Goal: Task Accomplishment & Management: Manage account settings

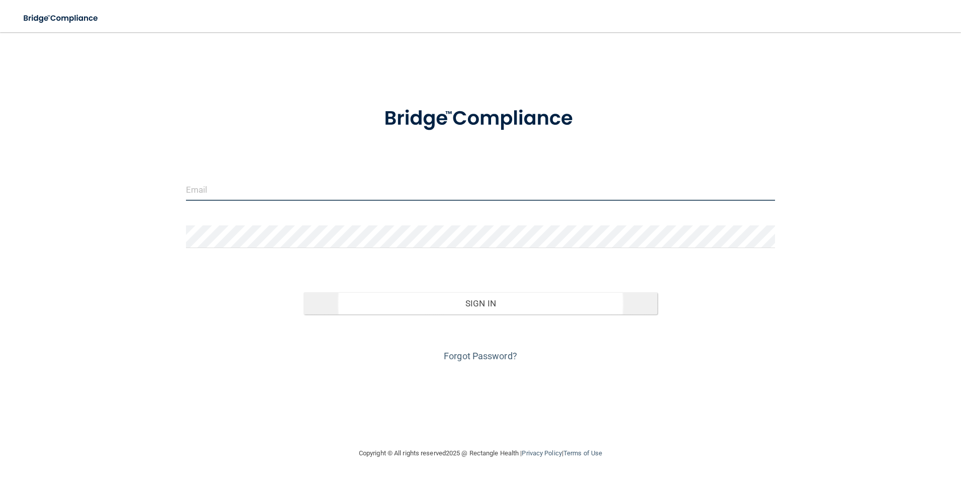
type input "[EMAIL_ADDRESS][DOMAIN_NAME]"
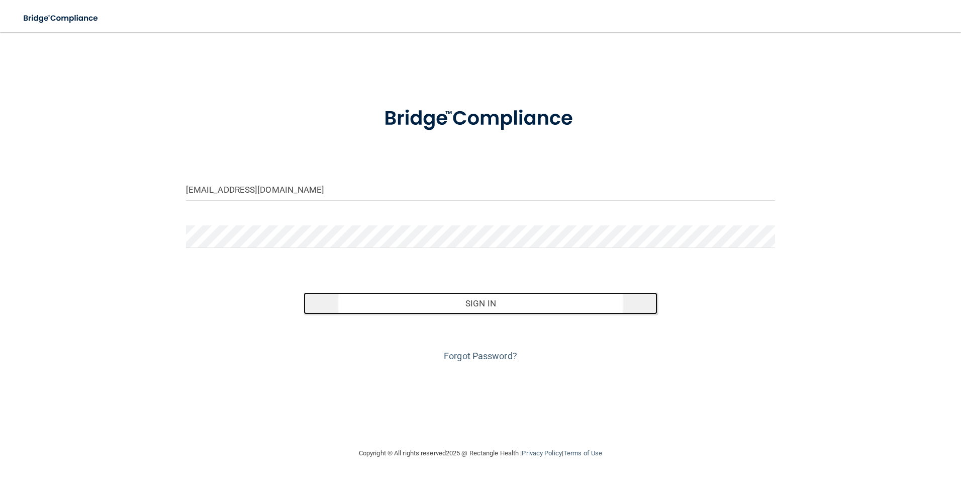
click at [497, 302] on button "Sign In" at bounding box center [481, 303] width 354 height 22
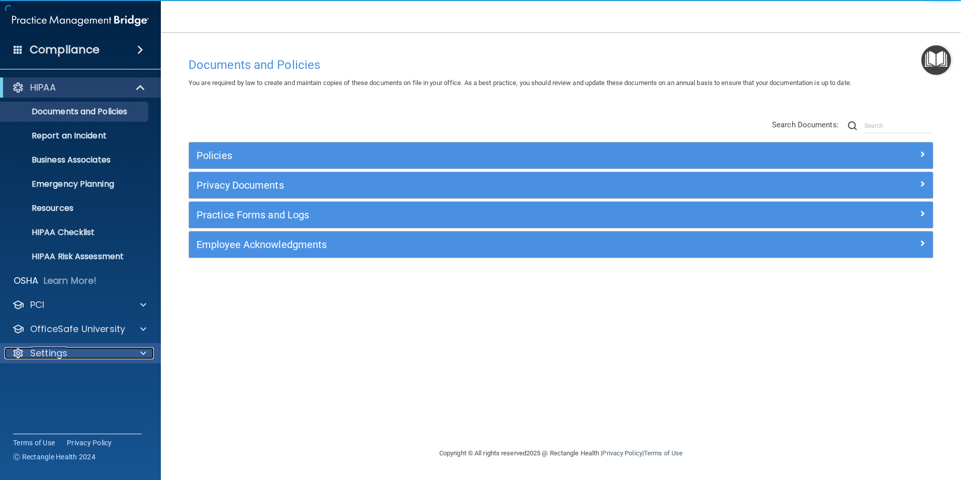
click at [137, 352] on div at bounding box center [141, 353] width 25 height 12
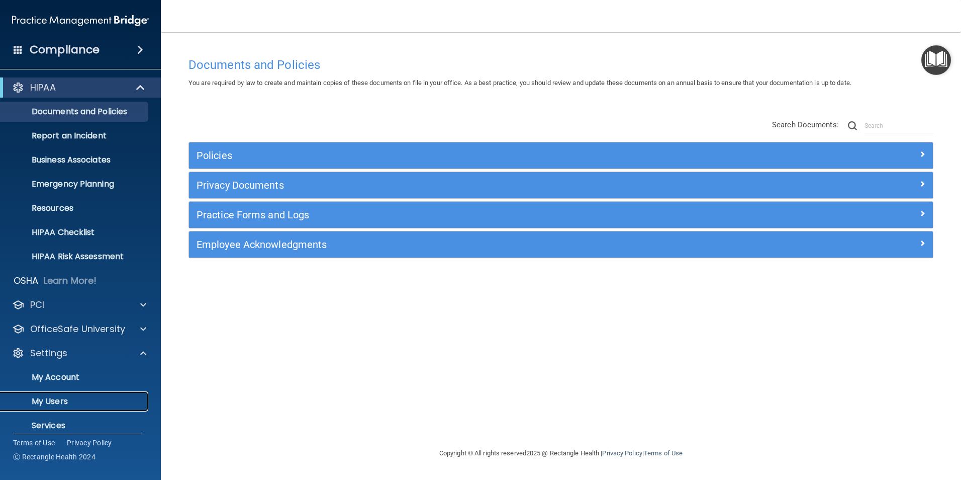
click at [64, 400] on p "My Users" at bounding box center [75, 401] width 137 height 10
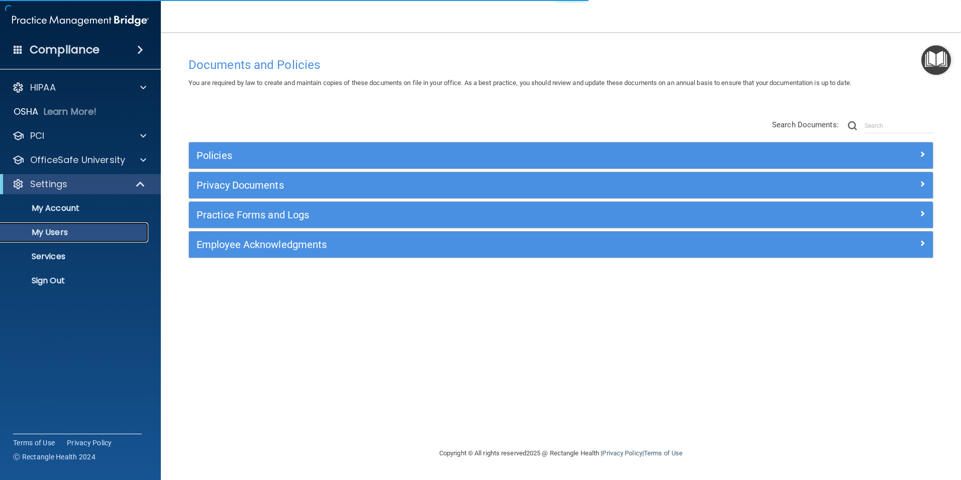
click at [44, 233] on p "My Users" at bounding box center [75, 232] width 137 height 10
select select "20"
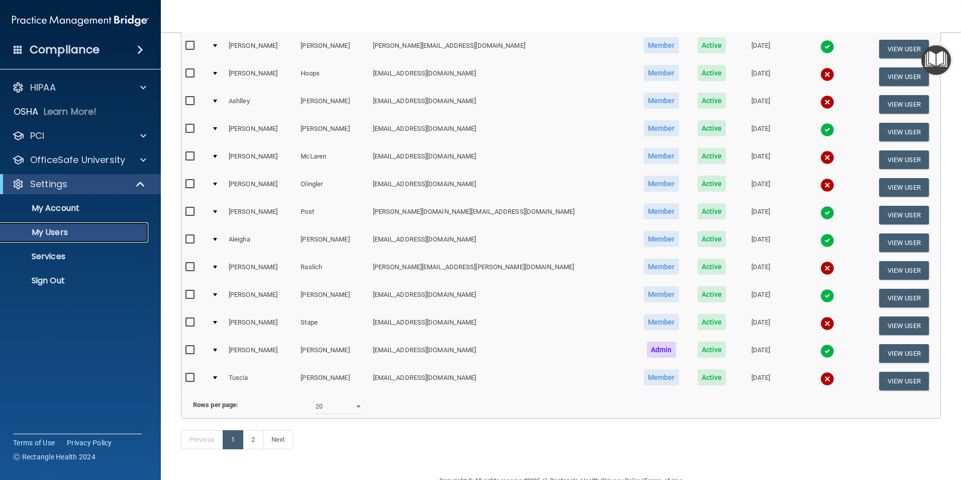
scroll to position [352, 0]
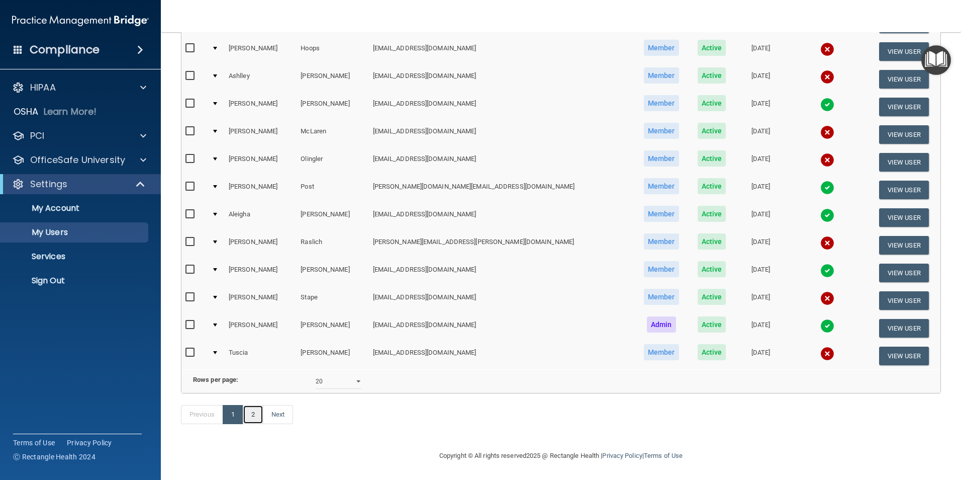
click at [249, 407] on link "2" at bounding box center [253, 414] width 21 height 19
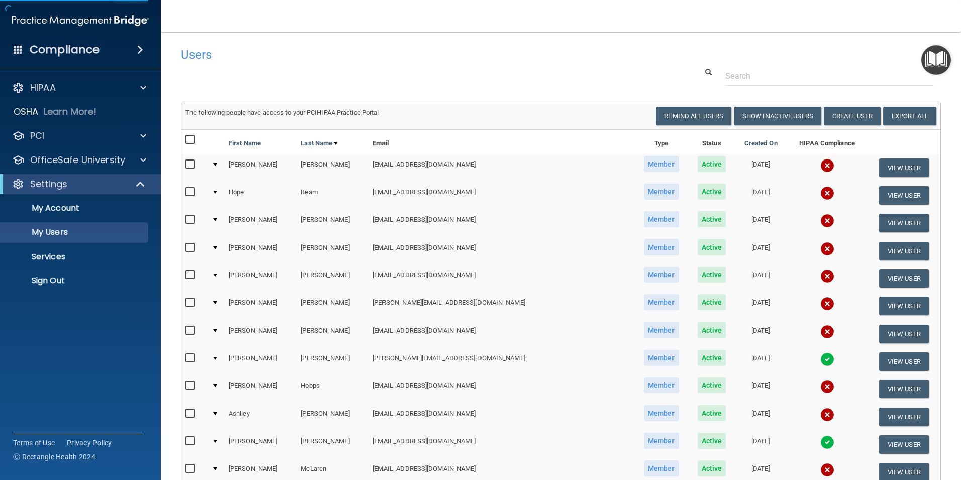
select select "20"
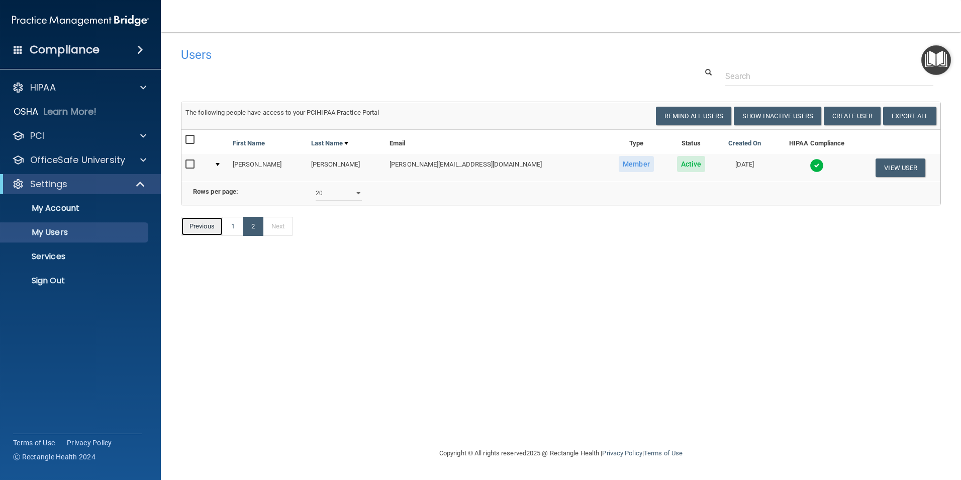
click at [197, 236] on link "Previous" at bounding box center [202, 226] width 42 height 19
select select "20"
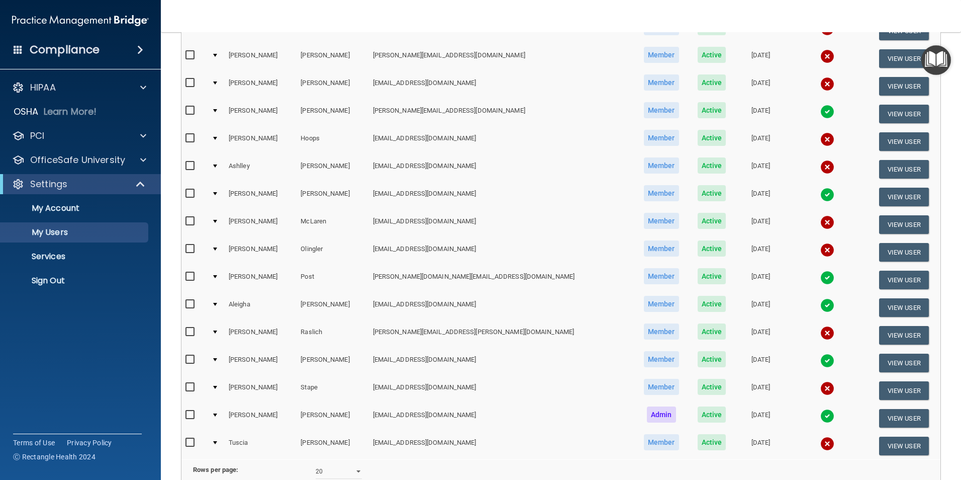
scroll to position [251, 0]
